Goal: Information Seeking & Learning: Learn about a topic

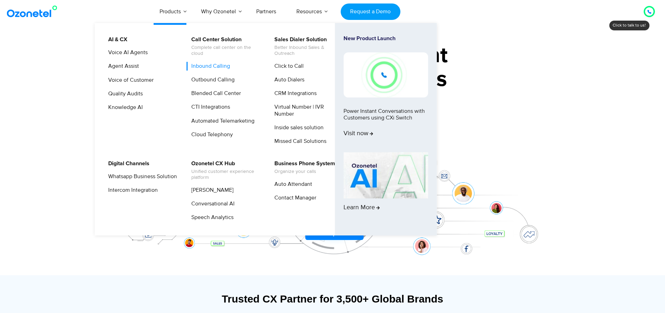
click at [206, 69] on link "Inbound Calling" at bounding box center [209, 66] width 44 height 9
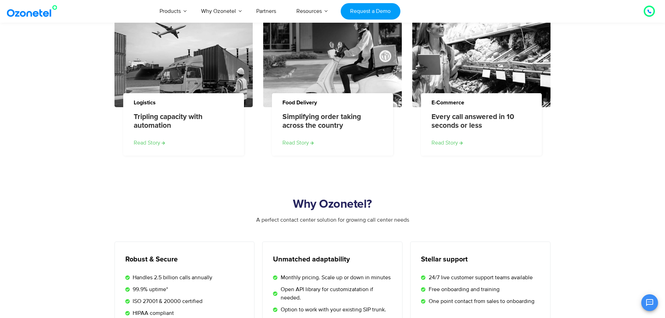
scroll to position [838, 0]
